Goal: Task Accomplishment & Management: Use online tool/utility

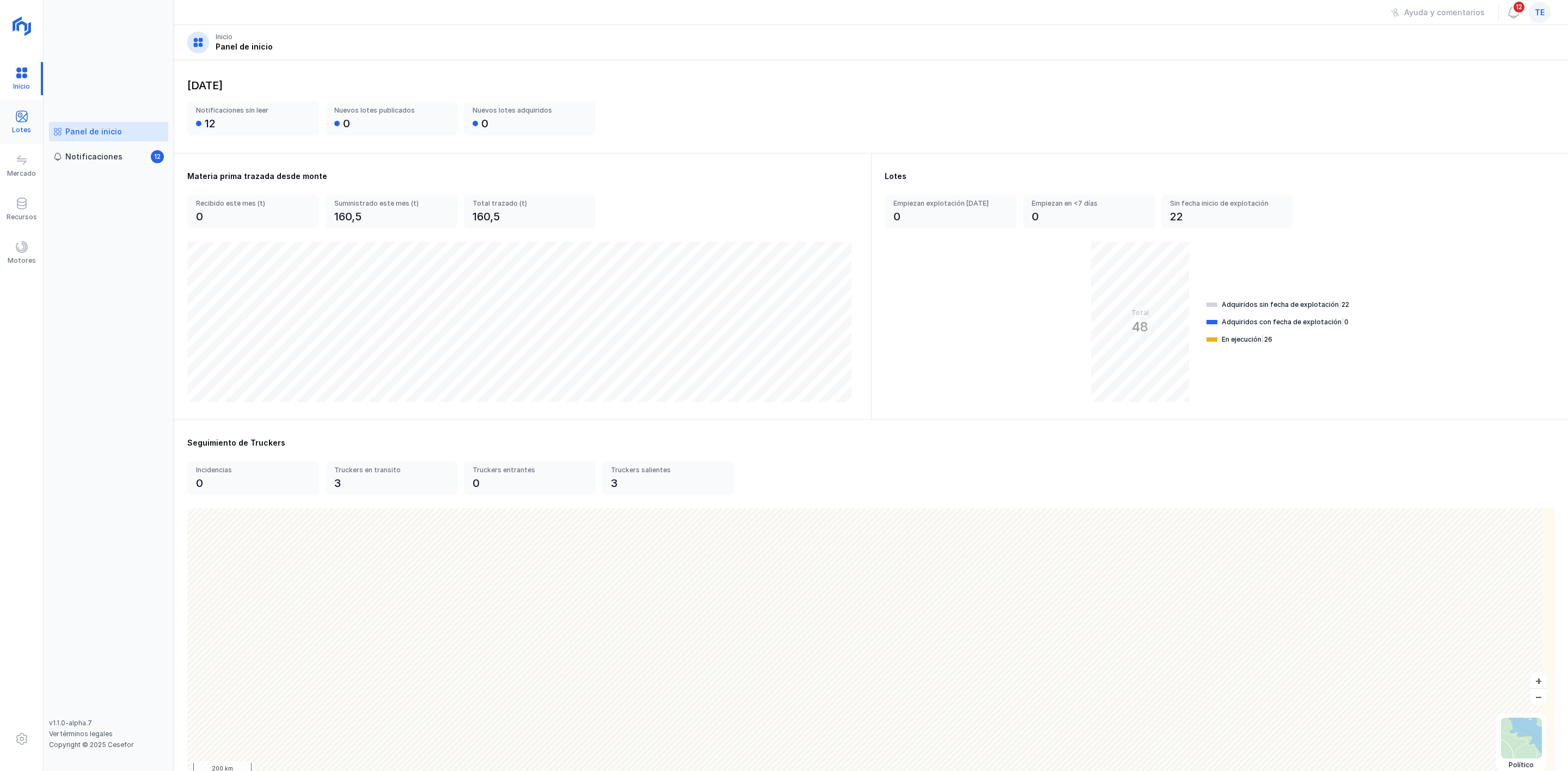
click at [33, 127] on div "Lotes" at bounding box center [21, 122] width 43 height 33
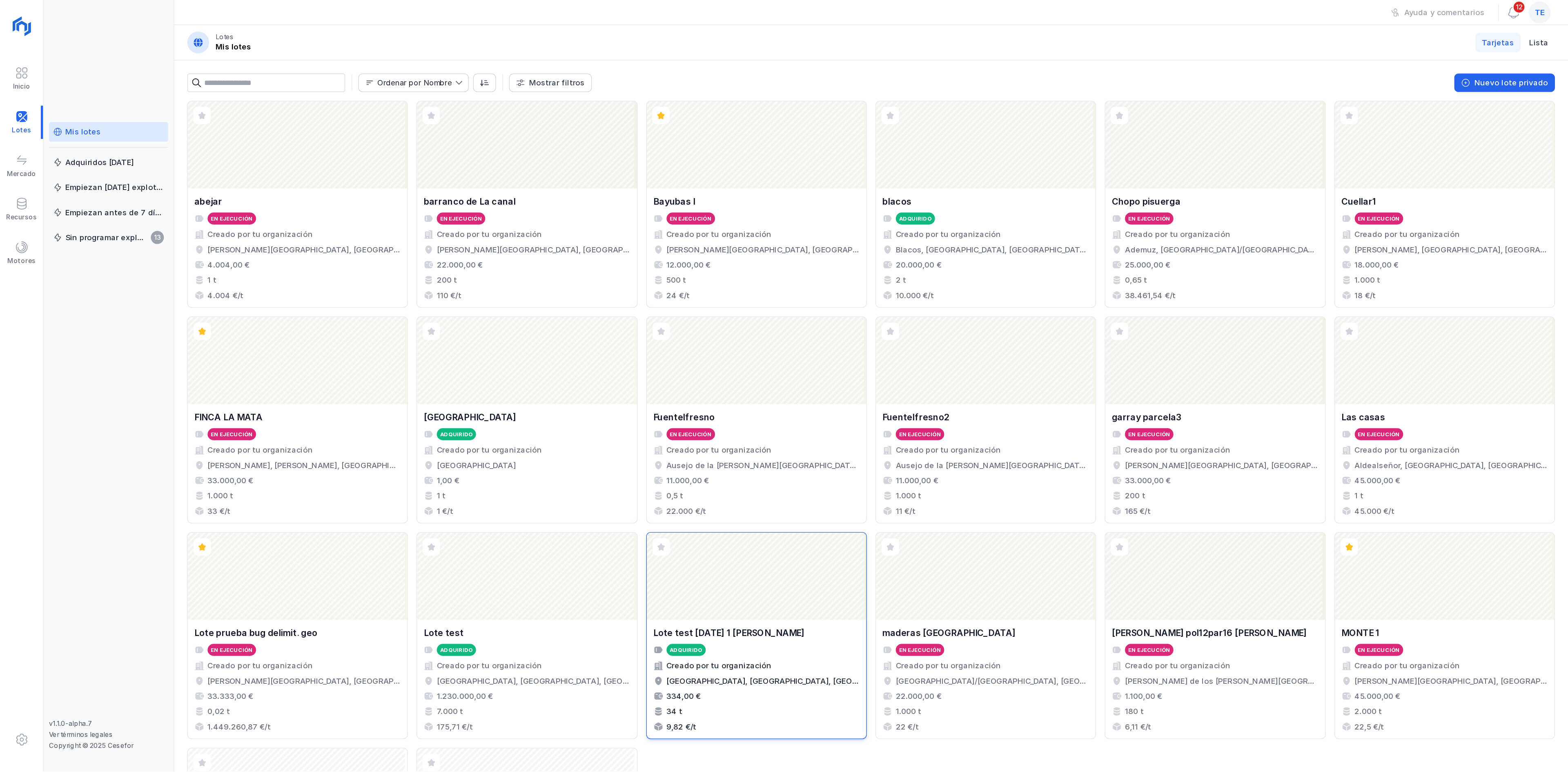
scroll to position [175, 0]
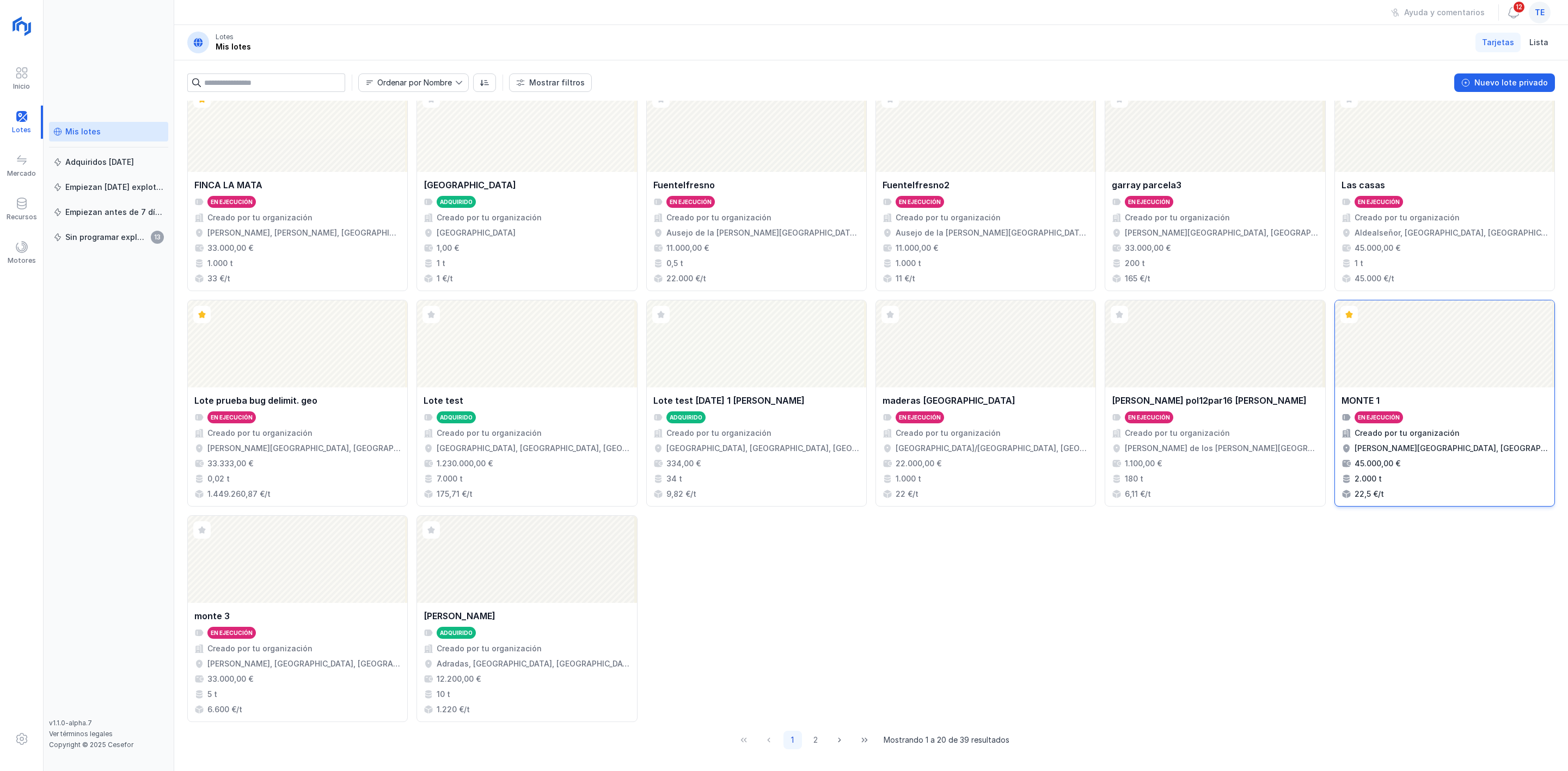
click at [1374, 359] on div "Abrir lote" at bounding box center [1443, 344] width 219 height 87
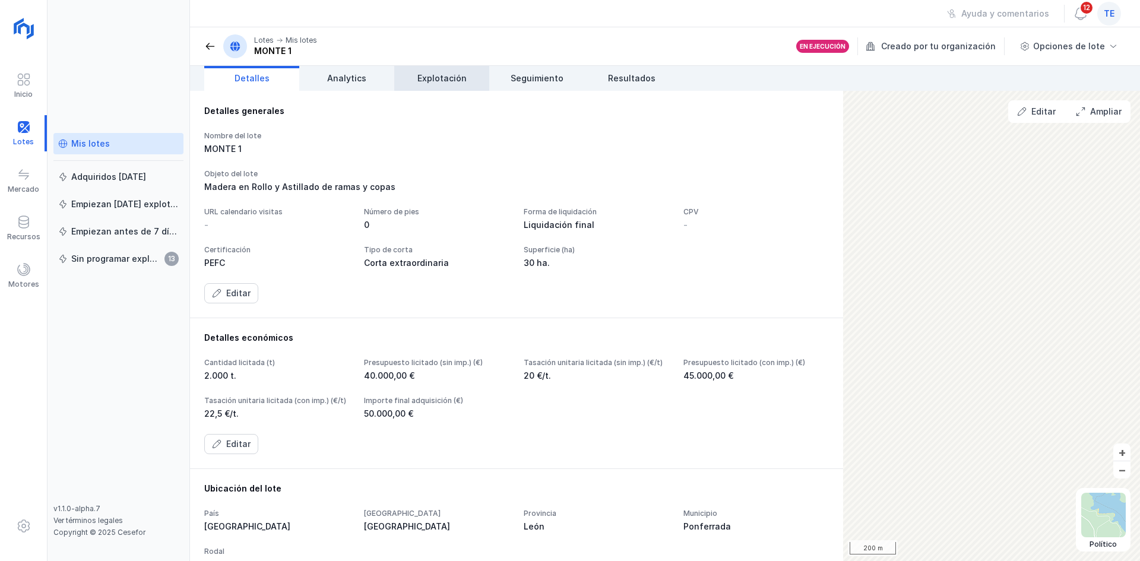
click at [463, 81] on span "Explotación" at bounding box center [441, 78] width 49 height 12
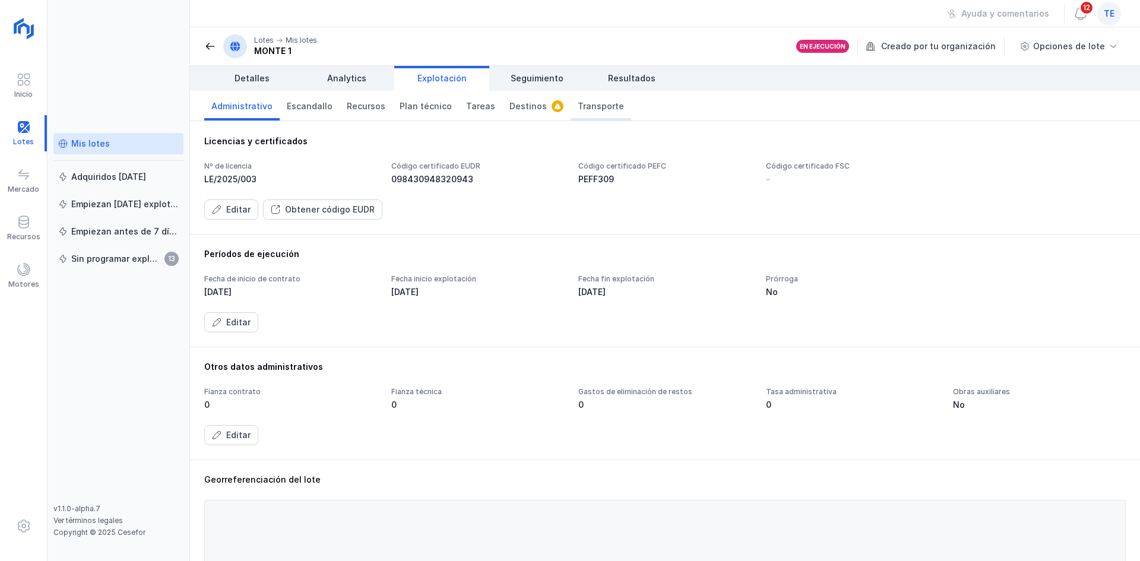
click at [578, 105] on span "Transporte" at bounding box center [601, 106] width 46 height 12
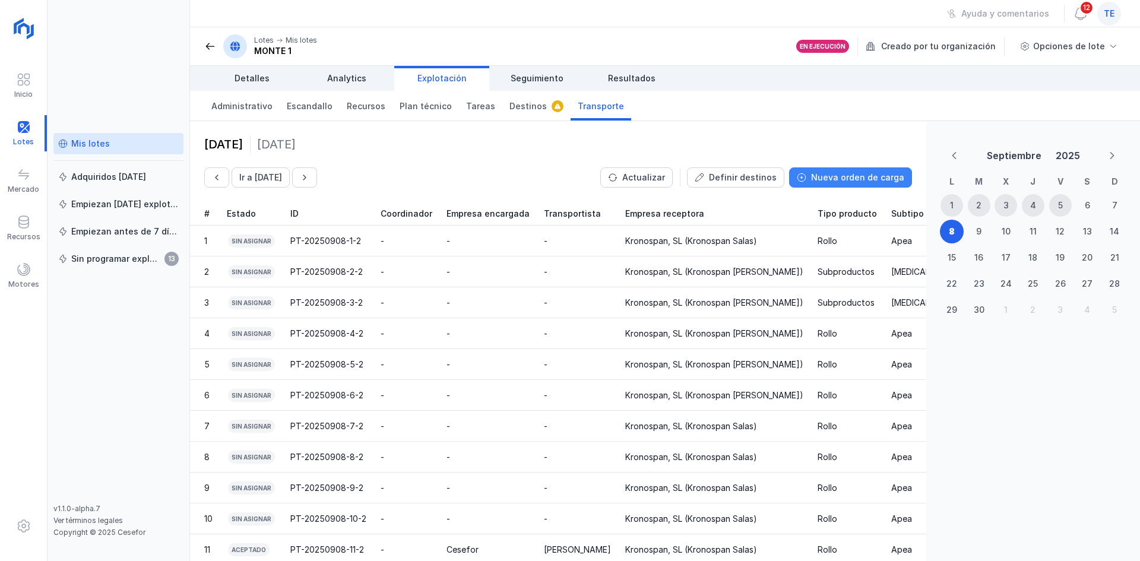
click at [883, 183] on div "Nueva orden de carga" at bounding box center [857, 178] width 93 height 12
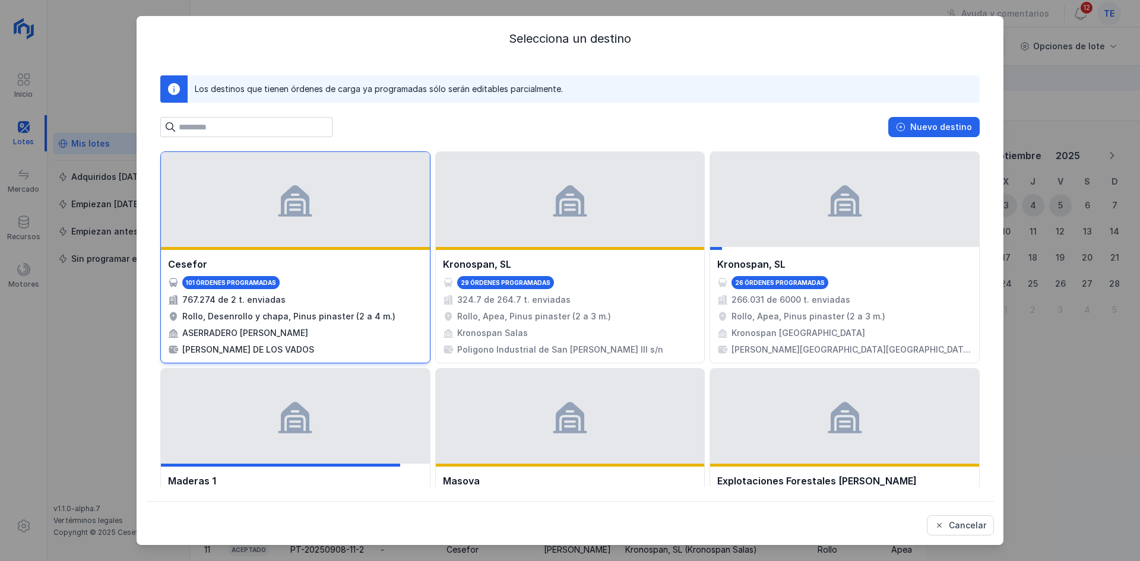
click at [239, 203] on div at bounding box center [295, 199] width 269 height 95
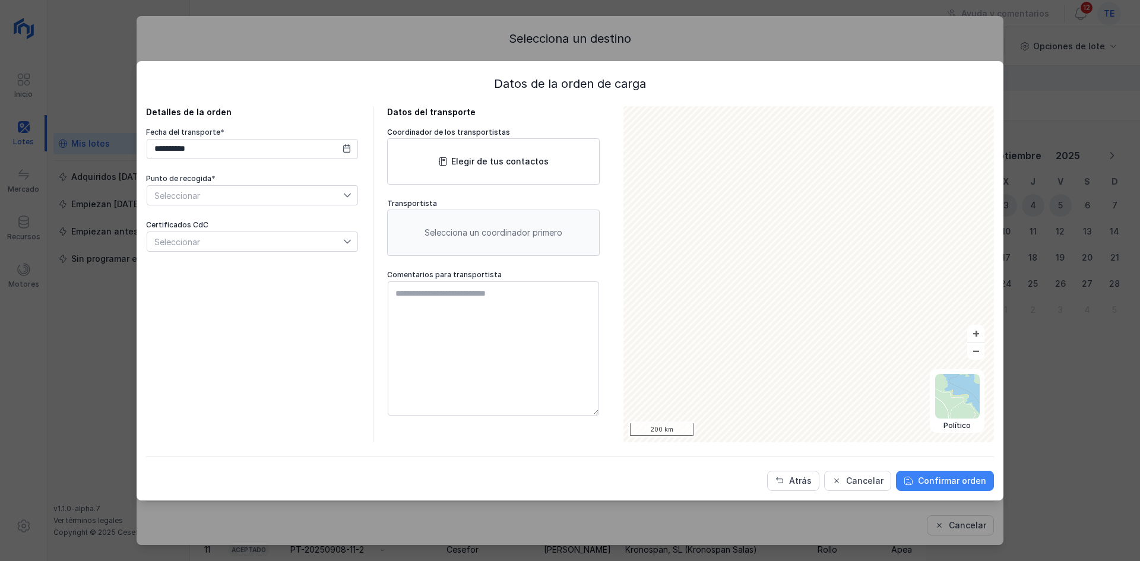
click at [964, 475] on div "Confirmar orden" at bounding box center [952, 481] width 68 height 12
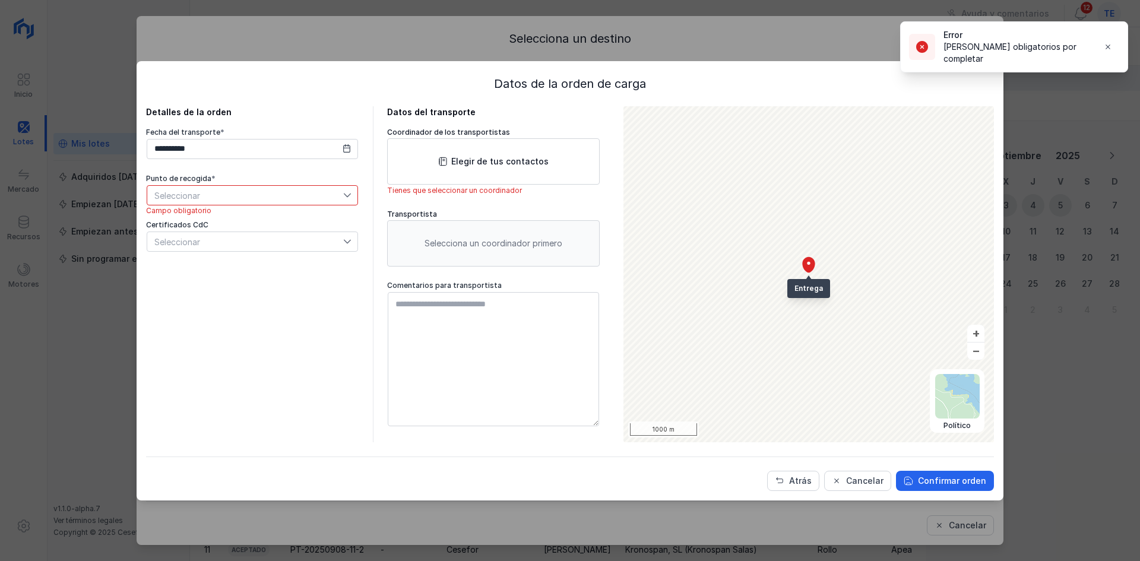
click at [321, 185] on div "Seleccionar" at bounding box center [252, 195] width 211 height 20
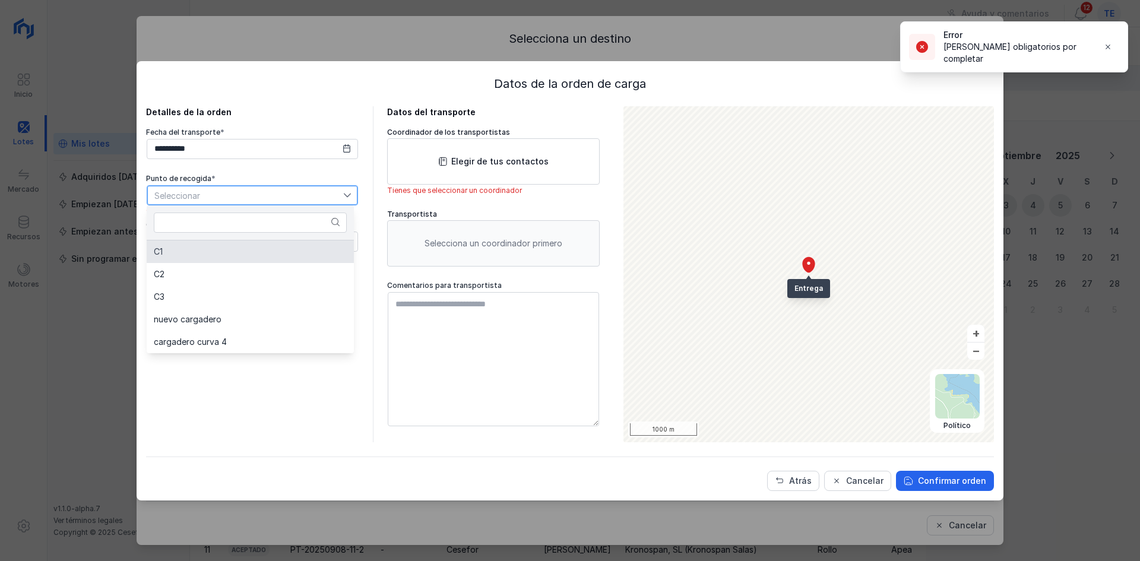
drag, startPoint x: 278, startPoint y: 262, endPoint x: 388, endPoint y: 215, distance: 119.2
click at [280, 261] on li "C1" at bounding box center [250, 251] width 207 height 23
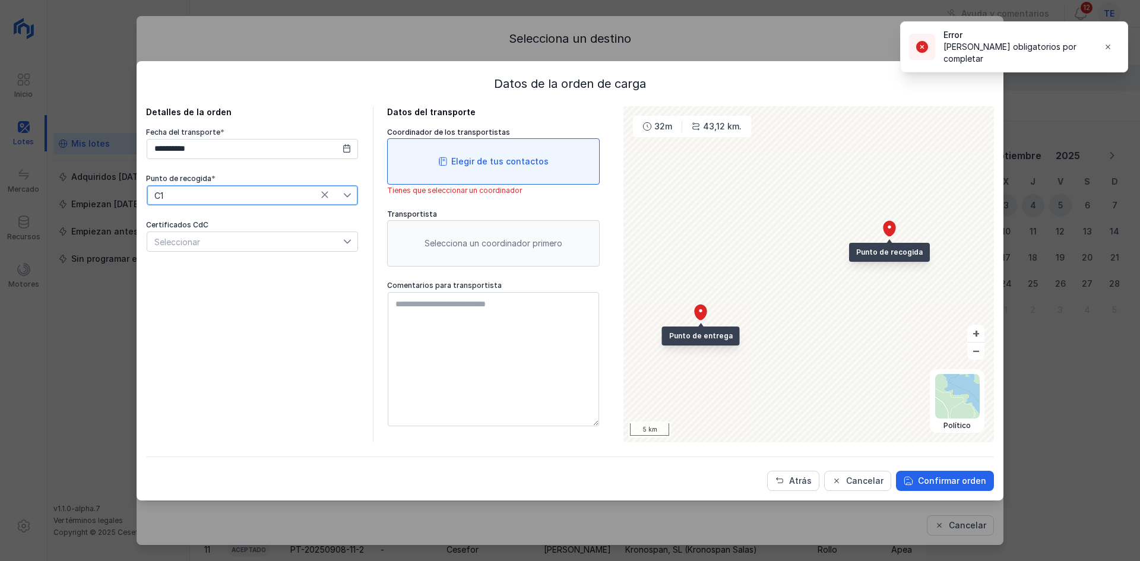
click at [524, 166] on div "Elegir de tus contactos" at bounding box center [499, 162] width 97 height 12
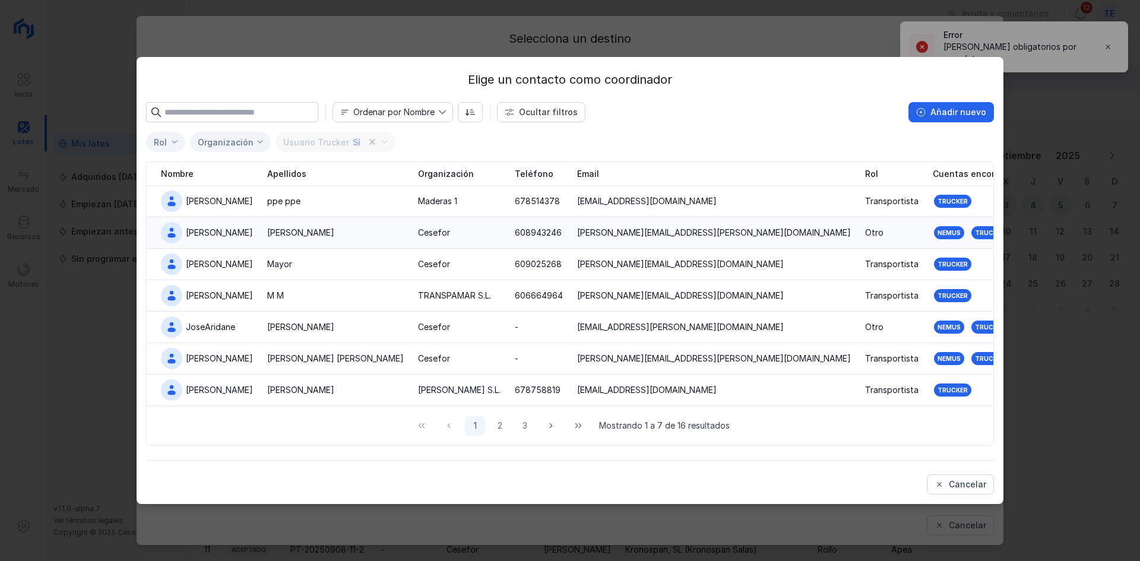
click at [569, 239] on td "608943246" at bounding box center [539, 232] width 62 height 31
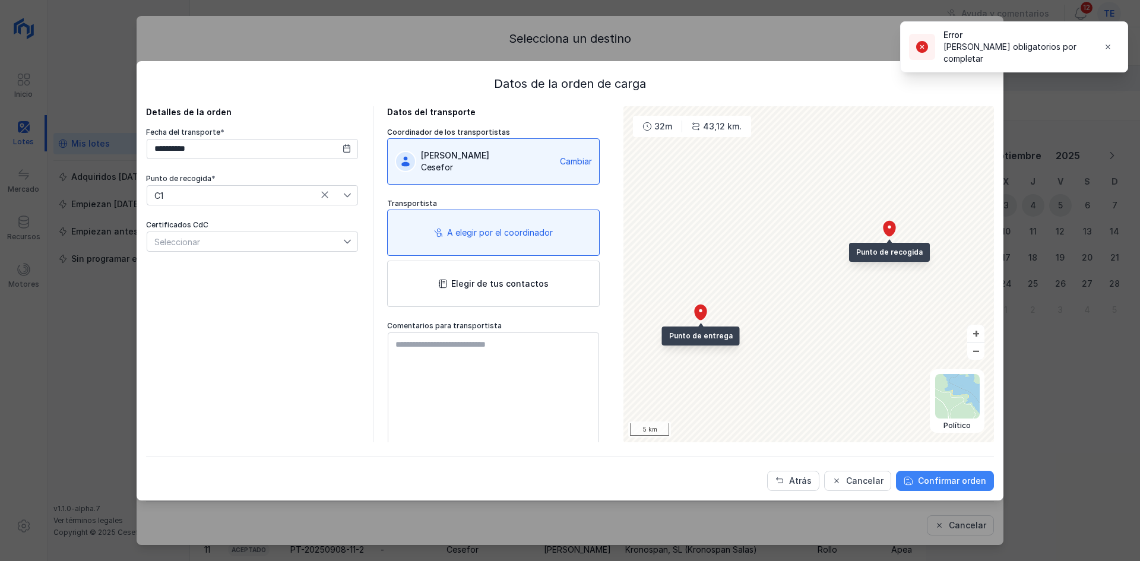
click at [942, 484] on div "Confirmar orden" at bounding box center [952, 481] width 68 height 12
